Goal: Task Accomplishment & Management: Complete application form

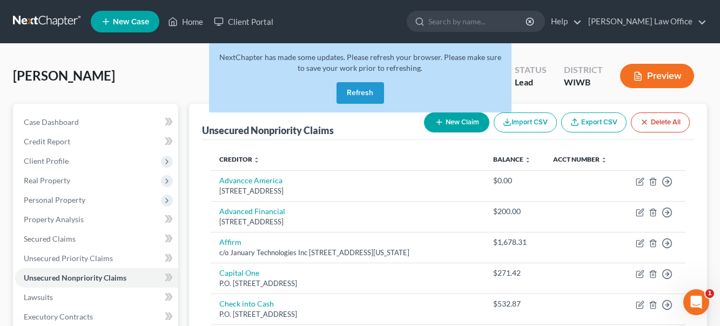
click at [359, 93] on button "Refresh" at bounding box center [361, 93] width 48 height 22
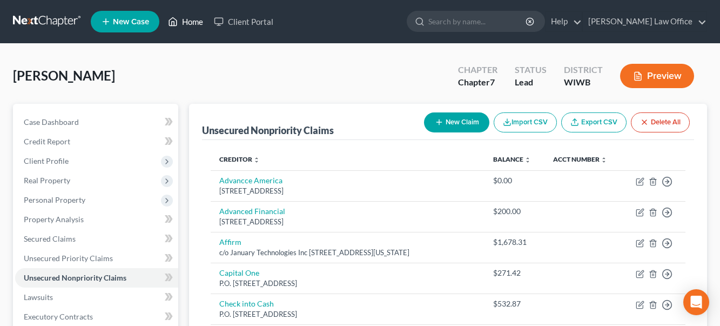
click at [185, 19] on link "Home" at bounding box center [186, 21] width 46 height 19
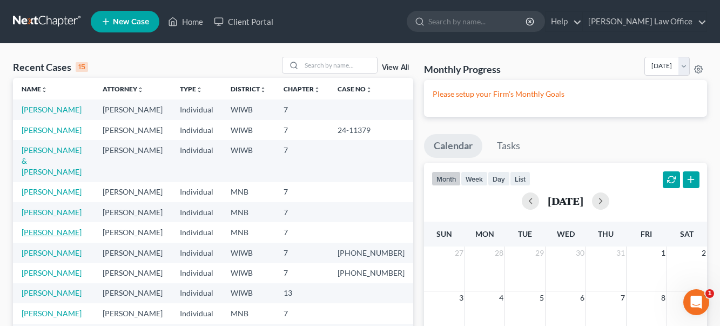
click at [54, 228] on link "Corbo, Kyler" at bounding box center [52, 232] width 60 height 9
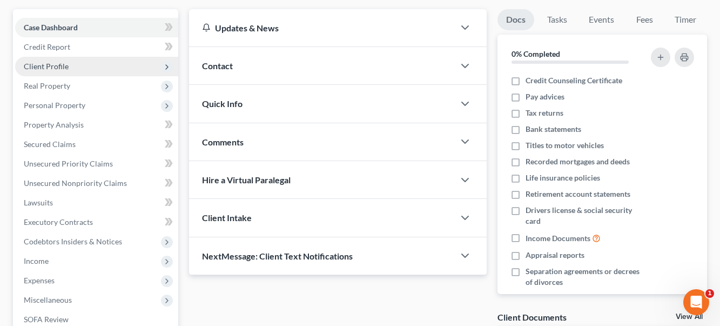
scroll to position [117, 0]
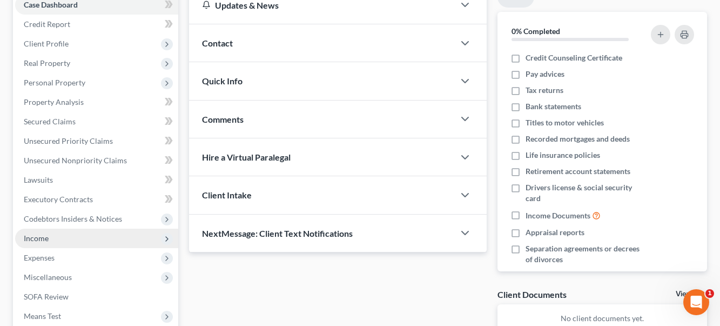
click at [43, 241] on span "Income" at bounding box center [36, 237] width 25 height 9
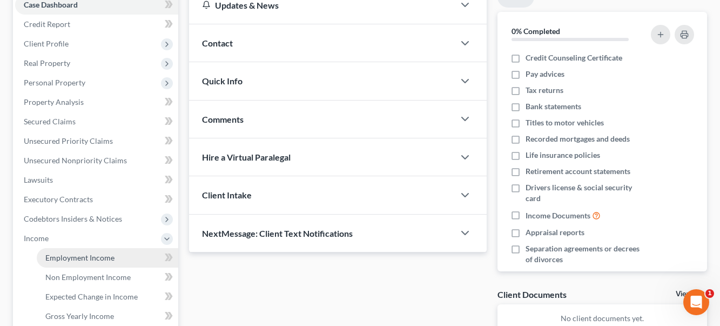
click at [65, 262] on link "Employment Income" at bounding box center [108, 257] width 142 height 19
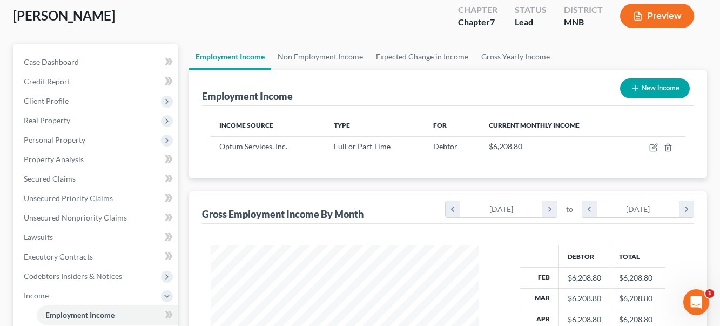
scroll to position [78, 0]
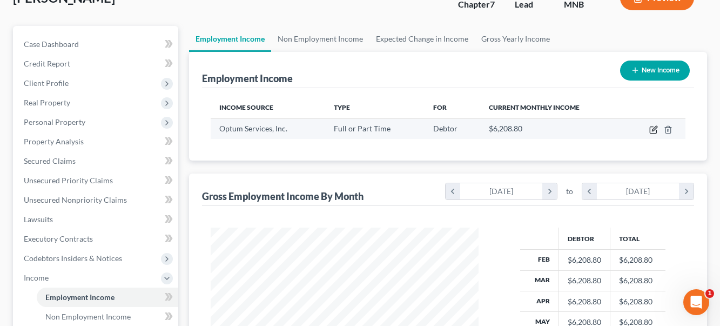
click at [654, 128] on icon "button" at bounding box center [654, 129] width 9 height 9
select select "0"
select select "24"
select select "2"
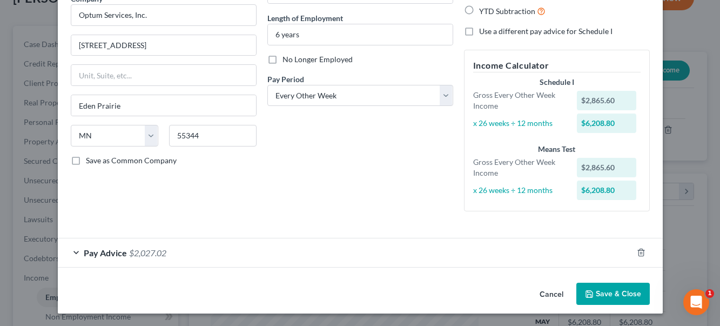
scroll to position [98, 0]
click at [143, 253] on span "$2,027.02" at bounding box center [147, 253] width 37 height 10
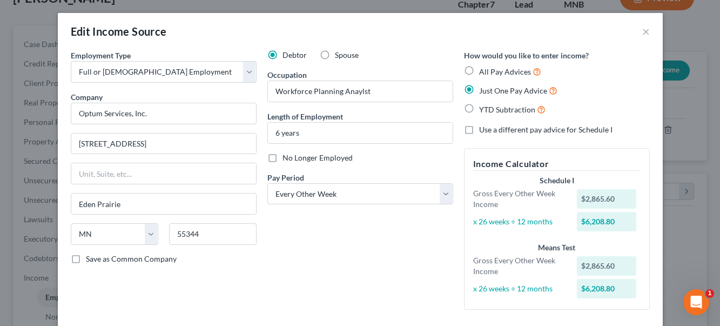
scroll to position [0, 0]
click at [645, 32] on button "×" at bounding box center [647, 31] width 8 height 13
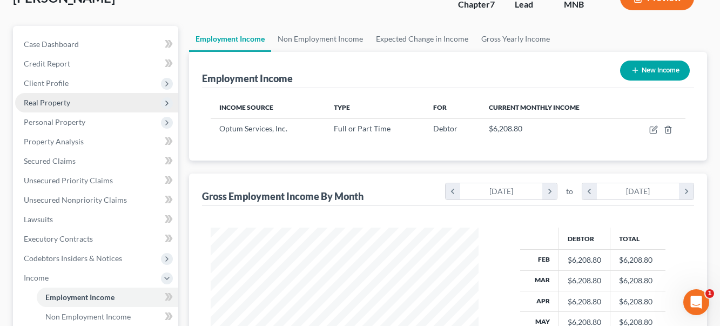
click at [68, 102] on span "Real Property" at bounding box center [47, 102] width 46 height 9
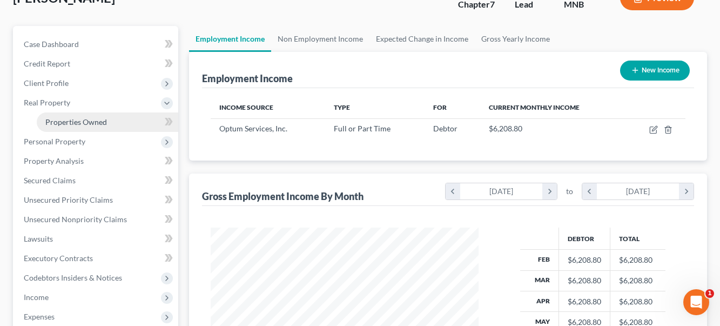
click at [95, 125] on span "Properties Owned" at bounding box center [76, 121] width 62 height 9
